Goal: Task Accomplishment & Management: Manage account settings

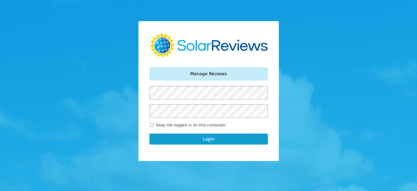
click at [152, 125] on input "Keep me logged in on this computer" at bounding box center [151, 125] width 4 height 4
checkbox input "true"
click at [191, 139] on button "Login" at bounding box center [208, 138] width 118 height 11
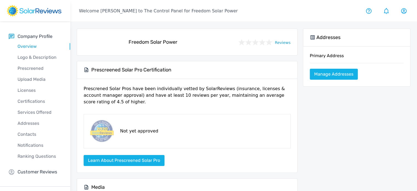
click at [202, 139] on div "Prescrened Solar Pros have been individually vetted by SolarReviews (insurance,…" at bounding box center [187, 125] width 207 height 80
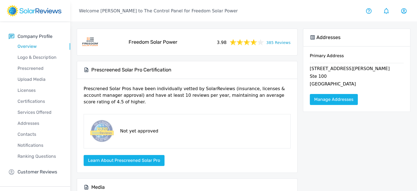
click at [279, 42] on link "385 Reviews" at bounding box center [278, 42] width 24 height 7
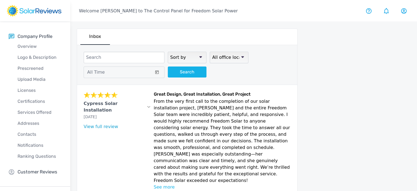
click at [192, 56] on select "Sort by newest oldest Rating: highest to lowest Rating: lowest to highest" at bounding box center [187, 58] width 39 height 12
select select "newest"
click at [168, 52] on select "Sort by newest oldest Rating: highest to lowest Rating: lowest to highest" at bounding box center [187, 58] width 39 height 12
